Goal: Register for event/course

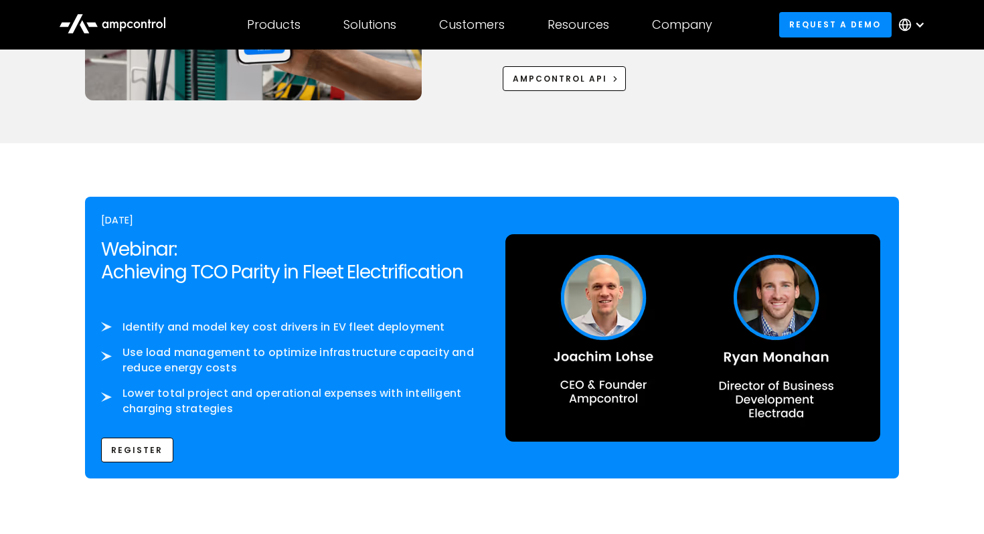
scroll to position [2025, 0]
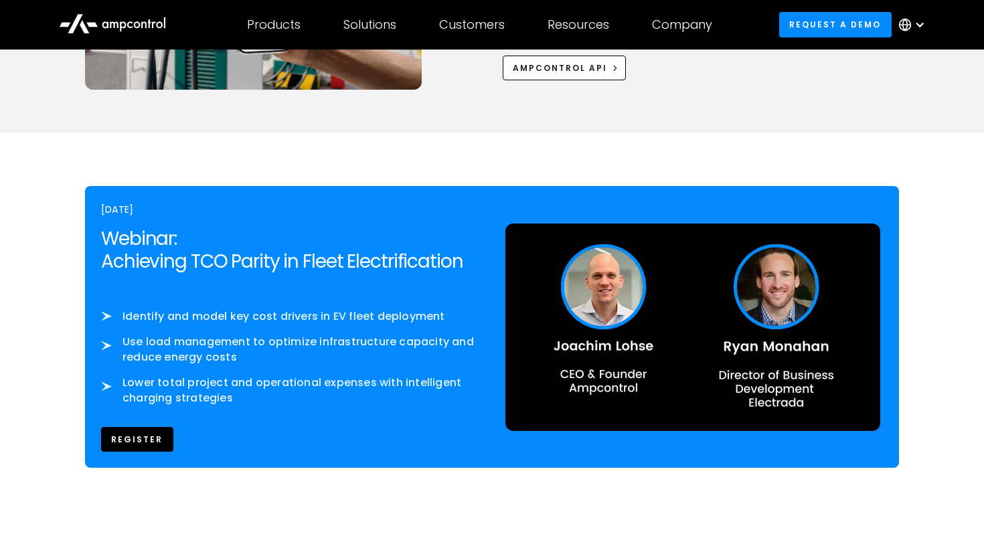
click at [127, 445] on link "REgister" at bounding box center [137, 439] width 72 height 25
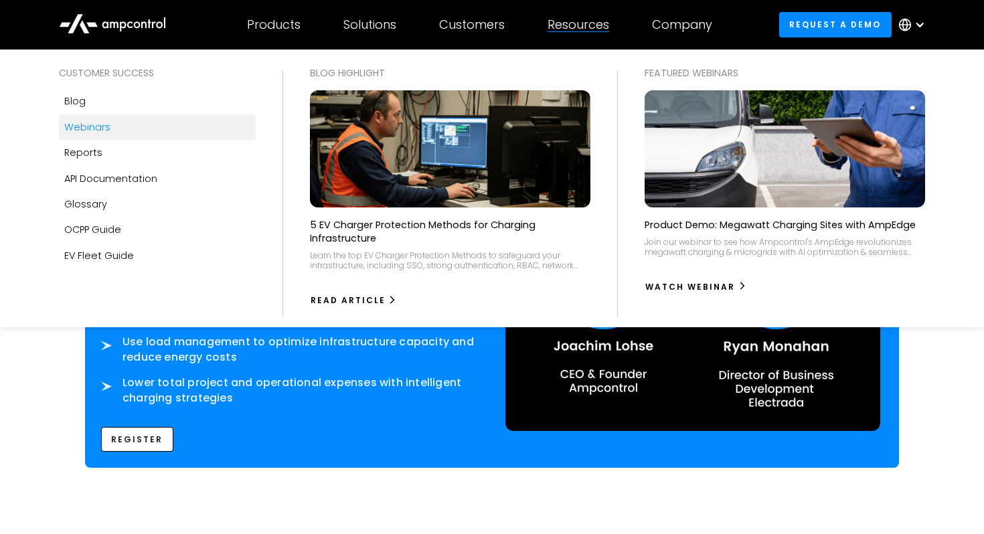
click at [171, 120] on link "Webinars" at bounding box center [157, 126] width 196 height 25
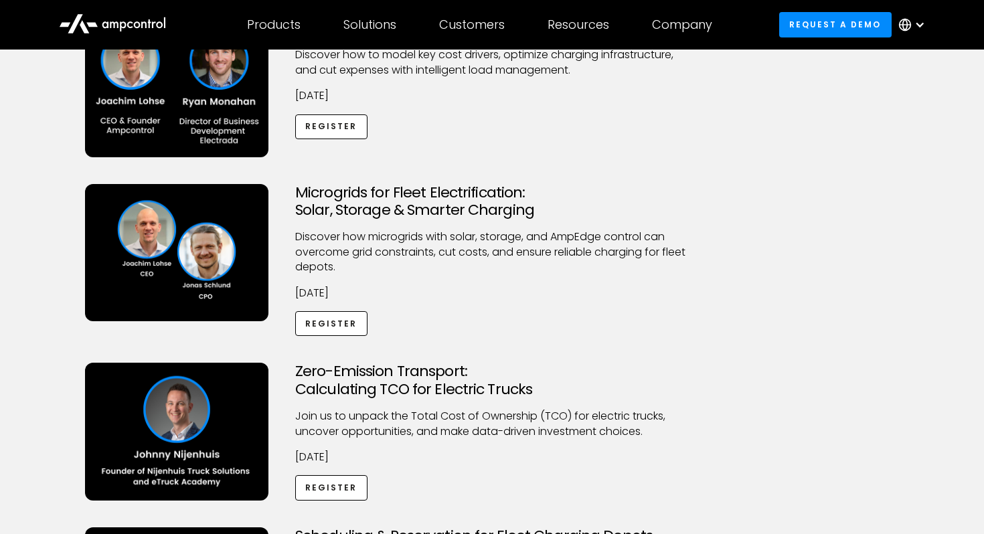
scroll to position [177, 0]
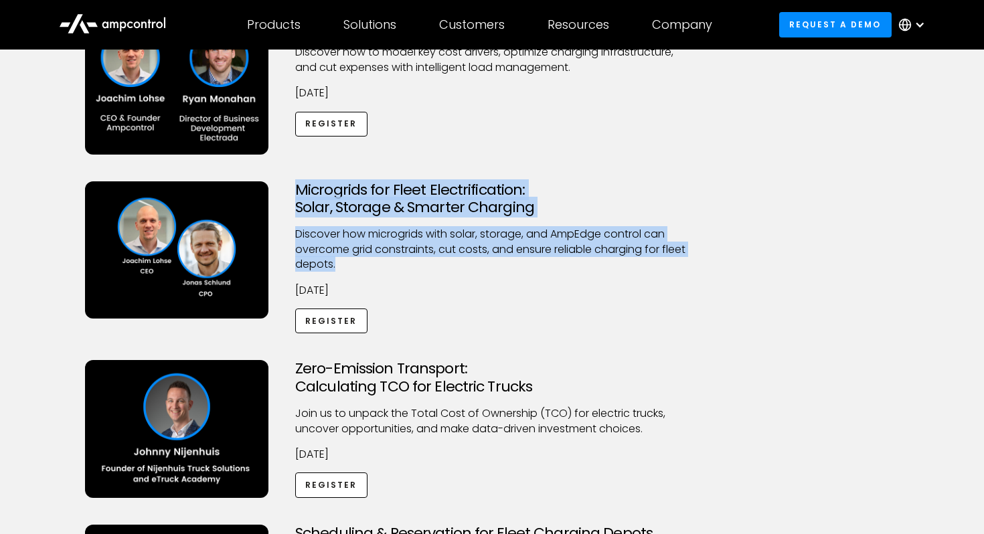
drag, startPoint x: 383, startPoint y: 268, endPoint x: 278, endPoint y: 197, distance: 126.3
click at [278, 195] on div "Microgrids for Fleet Electrification: Solar, Storage & Smarter Charging Discove…" at bounding box center [492, 270] width 841 height 179
copy div "Microgrids for Fleet Electrification: Solar, Storage & Smarter Charging Discove…"
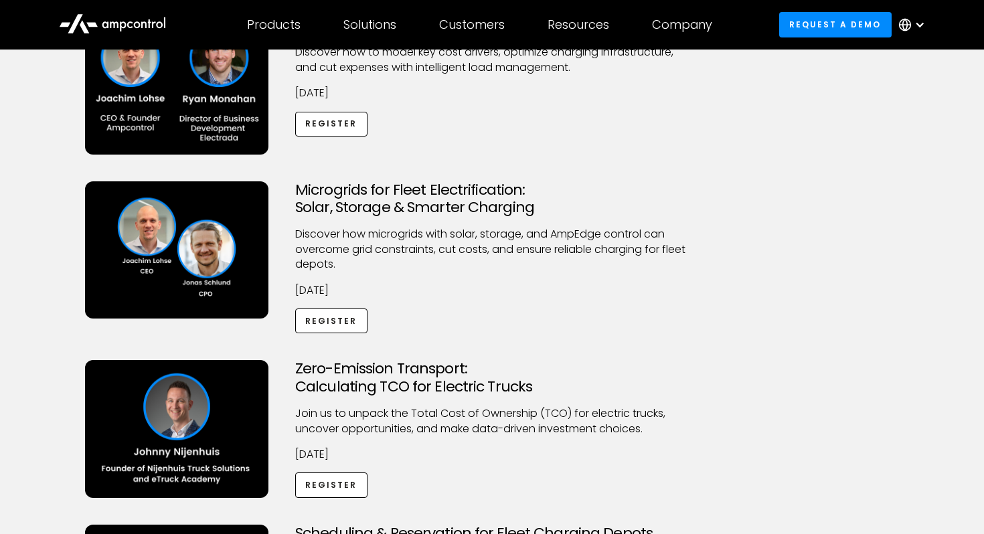
click at [590, 148] on div "Achieving TCO Parity in Fleet Electrification Discover how to model key cost dr…" at bounding box center [492, 86] width 420 height 138
click at [325, 326] on link "Register" at bounding box center [331, 321] width 72 height 25
